Goal: Information Seeking & Learning: Learn about a topic

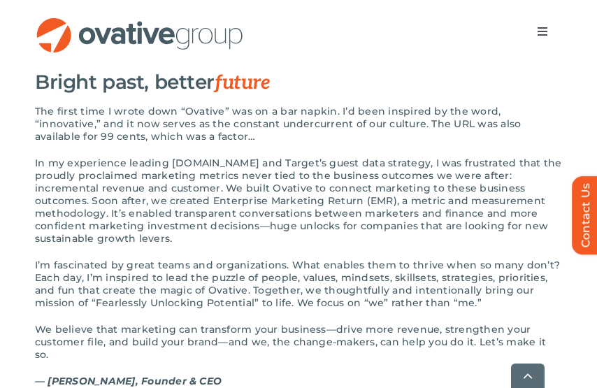
scroll to position [1403, 0]
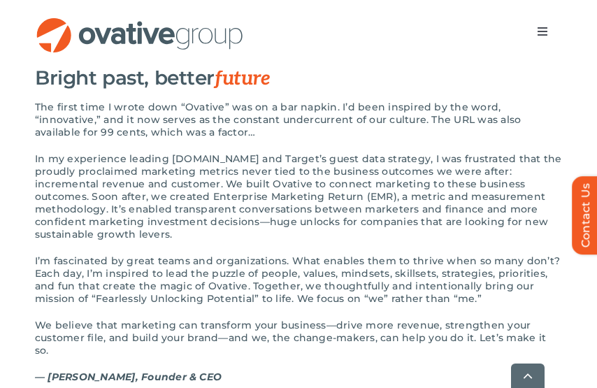
click at [213, 90] on h3 "Bright past, better future" at bounding box center [298, 78] width 527 height 24
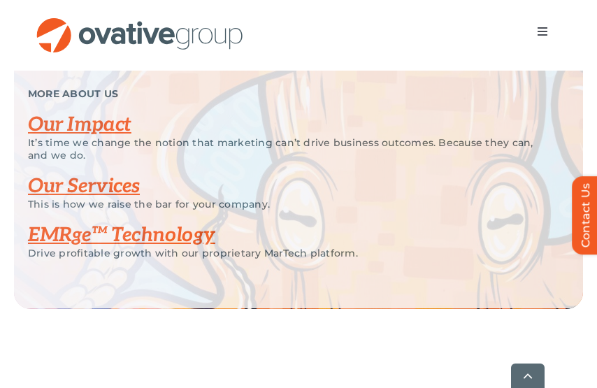
scroll to position [2944, 0]
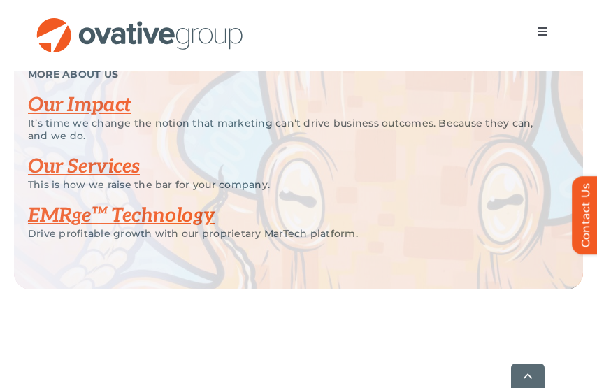
click at [97, 107] on link "Our Impact" at bounding box center [80, 105] width 104 height 23
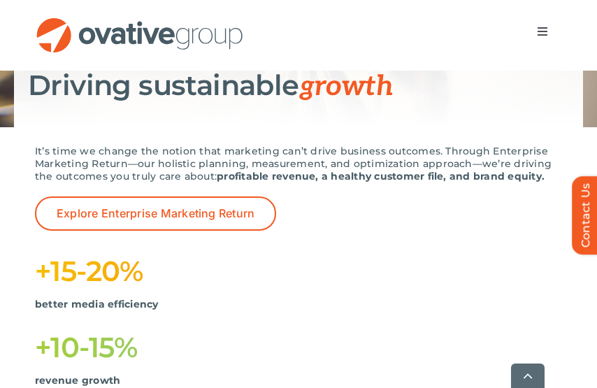
scroll to position [187, 0]
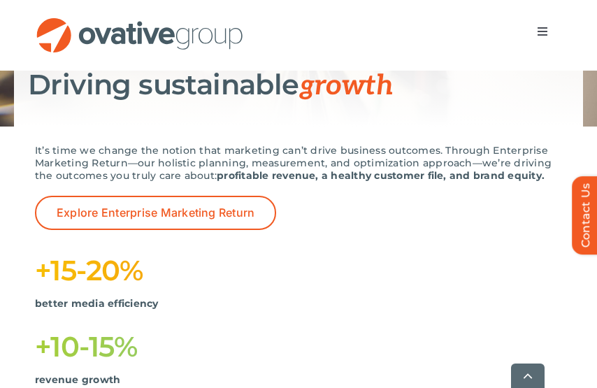
click at [262, 192] on div "It’s time we change the notion that marketing can’t drive business outcomes. Th…" at bounding box center [298, 170] width 527 height 52
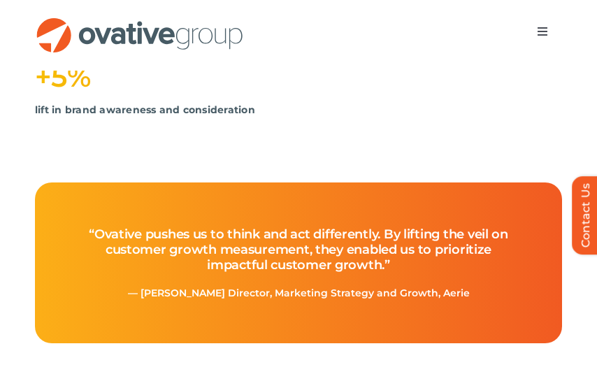
scroll to position [608, 0]
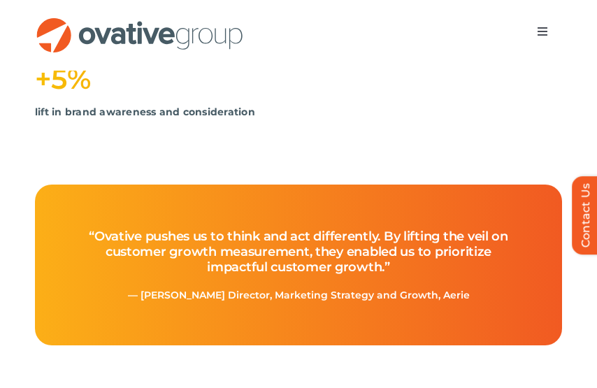
click at [541, 32] on span "Menu" at bounding box center [542, 31] width 11 height 11
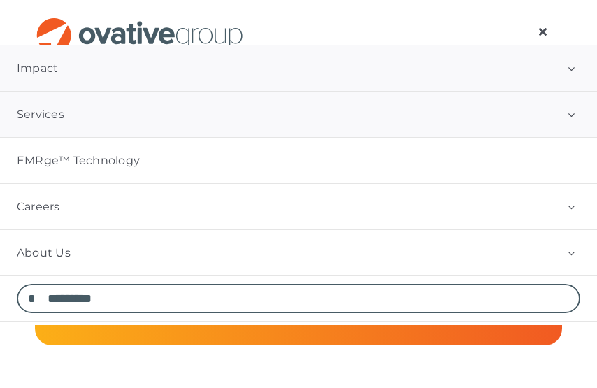
click at [330, 101] on link "Services" at bounding box center [298, 114] width 597 height 45
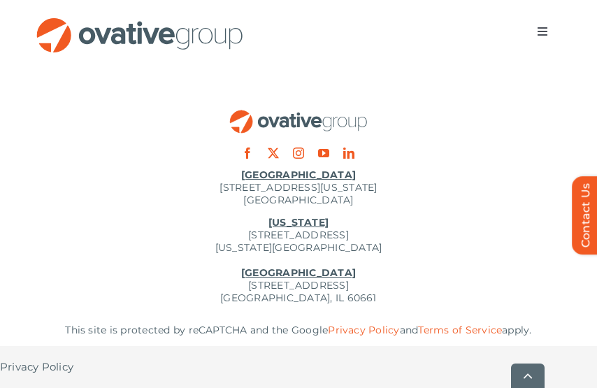
scroll to position [5534, 0]
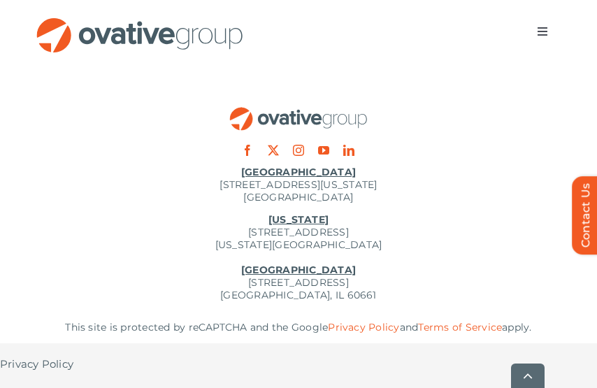
click at [553, 20] on button "Toggle Navigation" at bounding box center [542, 31] width 39 height 28
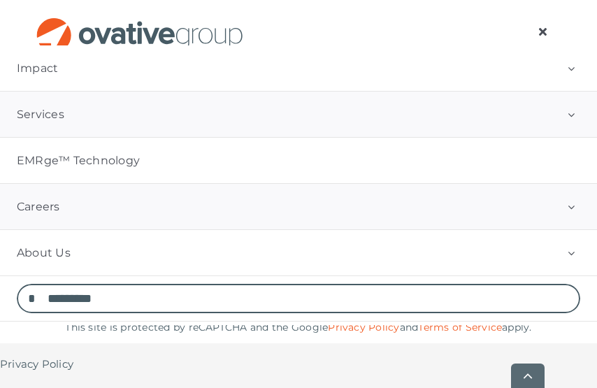
scroll to position [5552, 0]
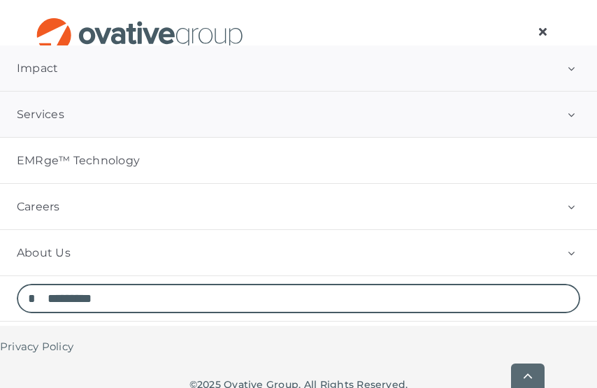
click at [193, 66] on link "Impact" at bounding box center [298, 67] width 597 height 45
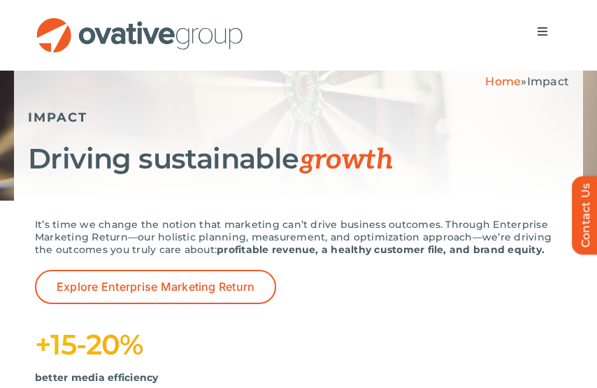
scroll to position [58, 0]
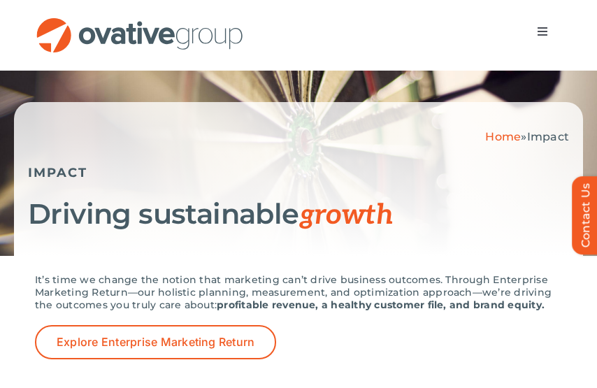
click at [548, 34] on button "Toggle Navigation" at bounding box center [542, 31] width 39 height 28
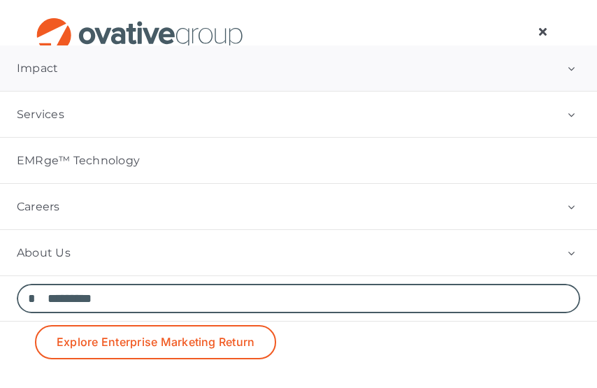
scroll to position [0, 0]
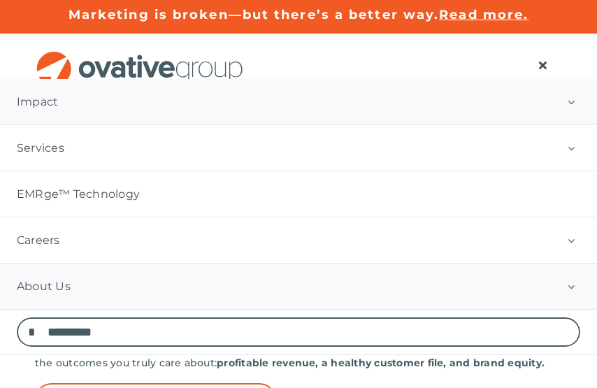
click at [137, 286] on link "About Us" at bounding box center [298, 286] width 597 height 45
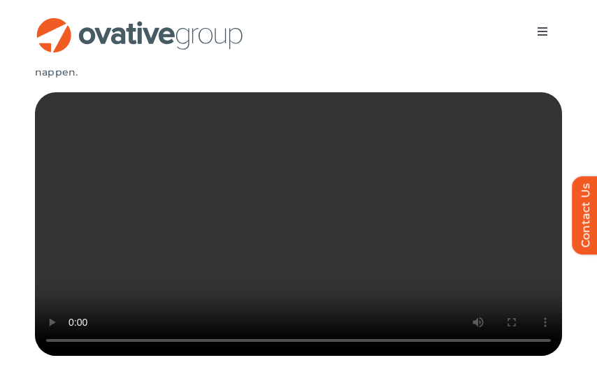
scroll to position [312, 0]
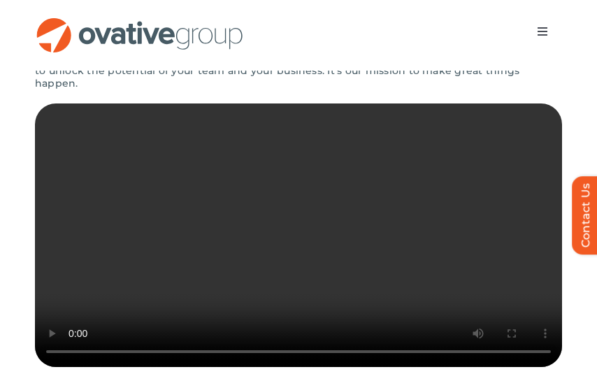
click at [430, 190] on video "Sorry, your browser doesn't support embedded videos." at bounding box center [298, 236] width 527 height 264
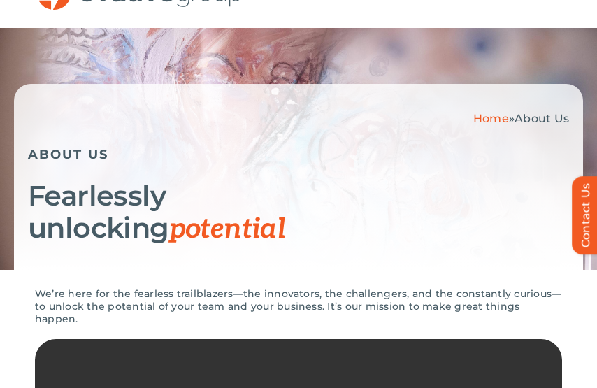
scroll to position [0, 0]
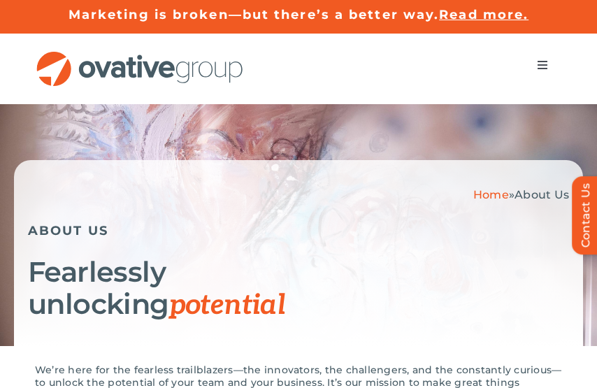
click at [481, 13] on span "Read more." at bounding box center [484, 14] width 90 height 15
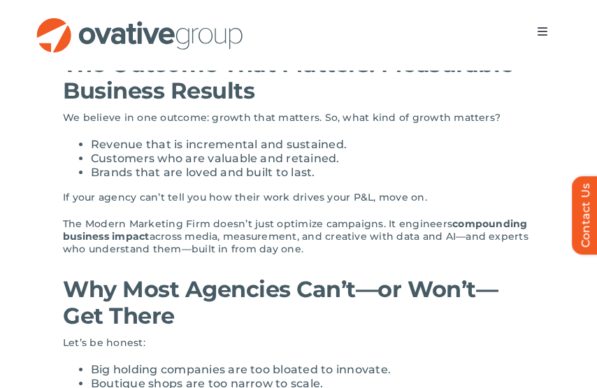
scroll to position [1056, 0]
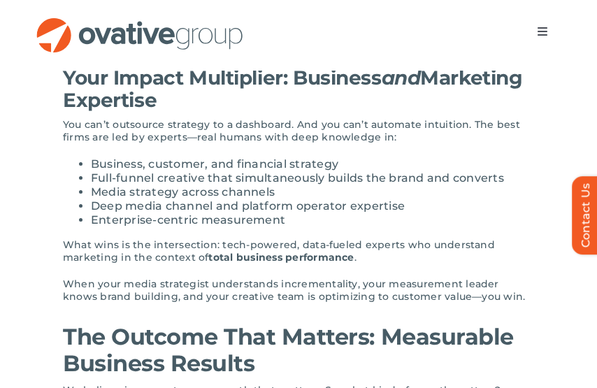
click at [539, 29] on span "Menu" at bounding box center [542, 31] width 11 height 11
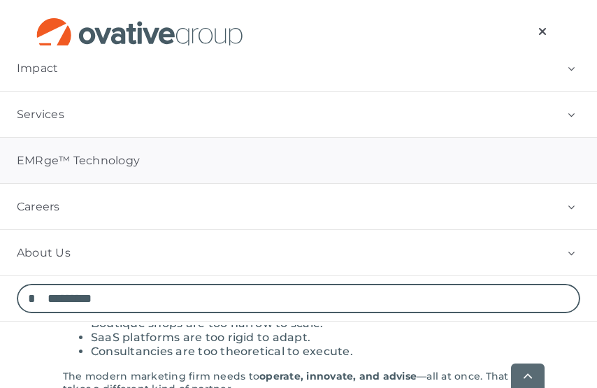
scroll to position [1393, 0]
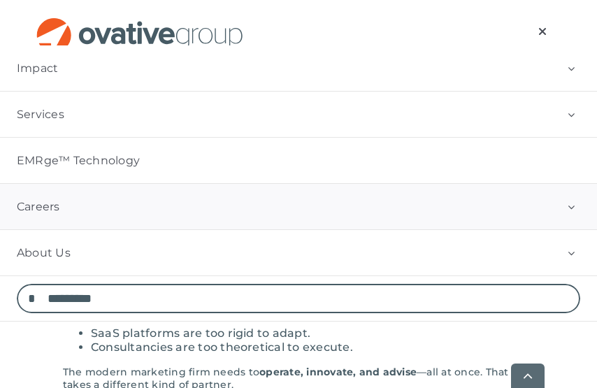
click at [320, 193] on link "Careers" at bounding box center [298, 206] width 597 height 45
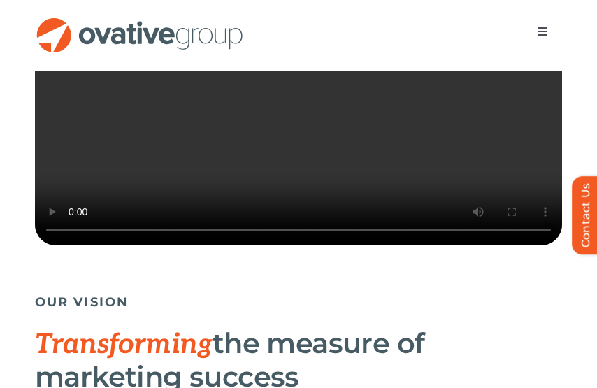
scroll to position [427, 0]
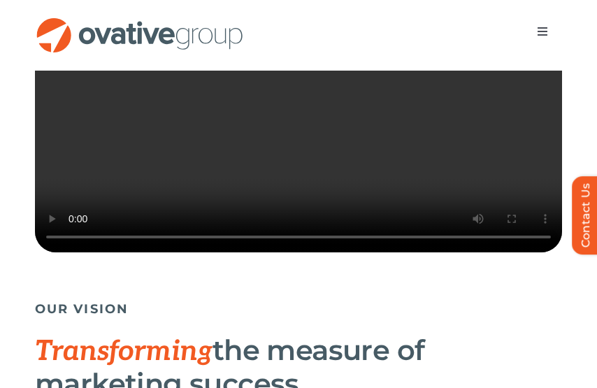
click at [185, 144] on video "Sorry, your browser doesn't support embedded videos." at bounding box center [298, 121] width 527 height 264
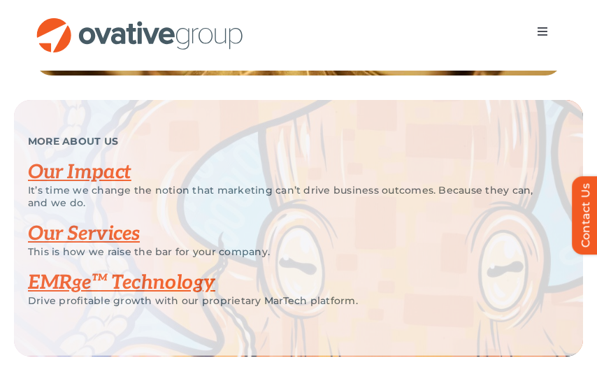
scroll to position [2875, 0]
